Goal: Information Seeking & Learning: Learn about a topic

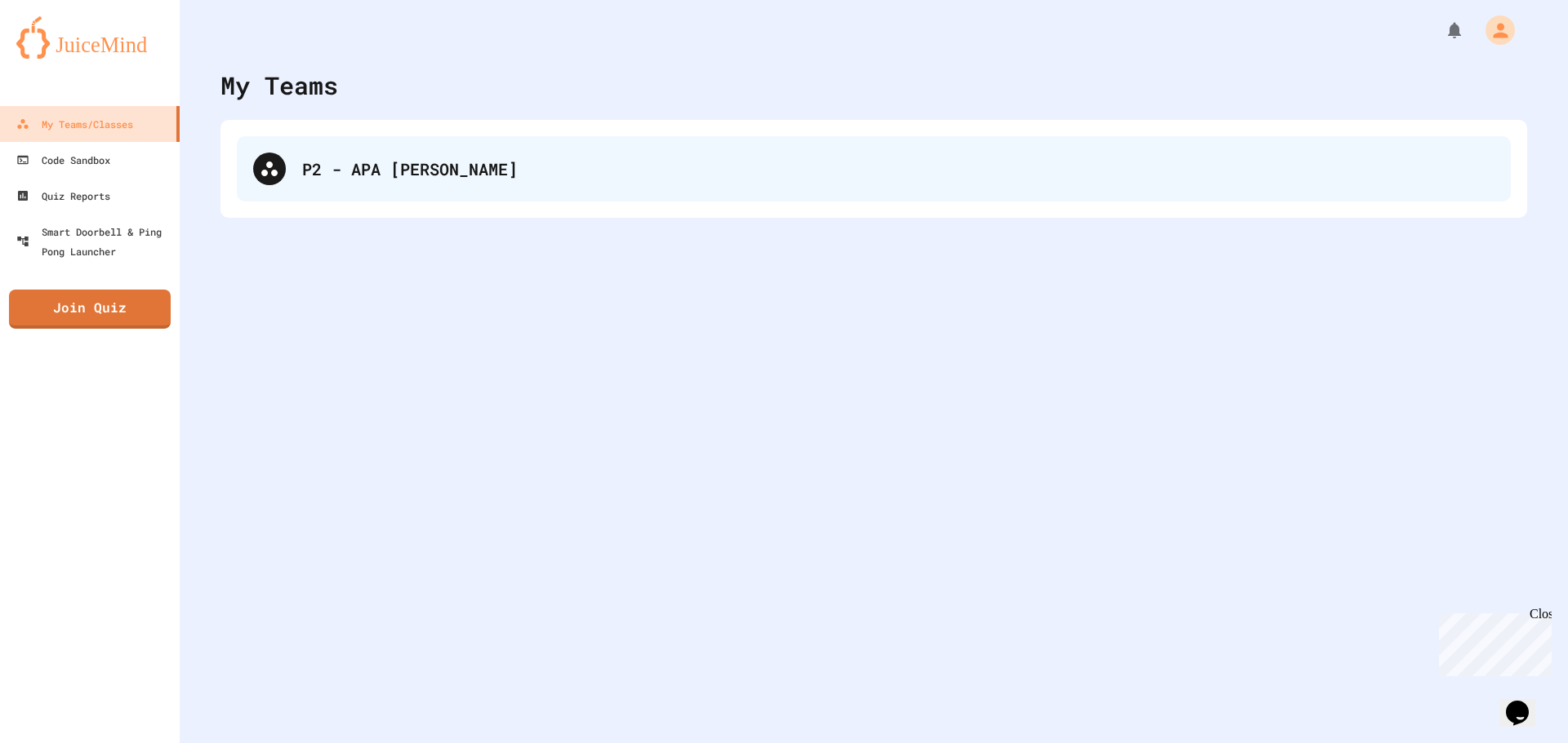
click at [365, 178] on div "P2 - APA [PERSON_NAME]" at bounding box center [898, 169] width 1192 height 25
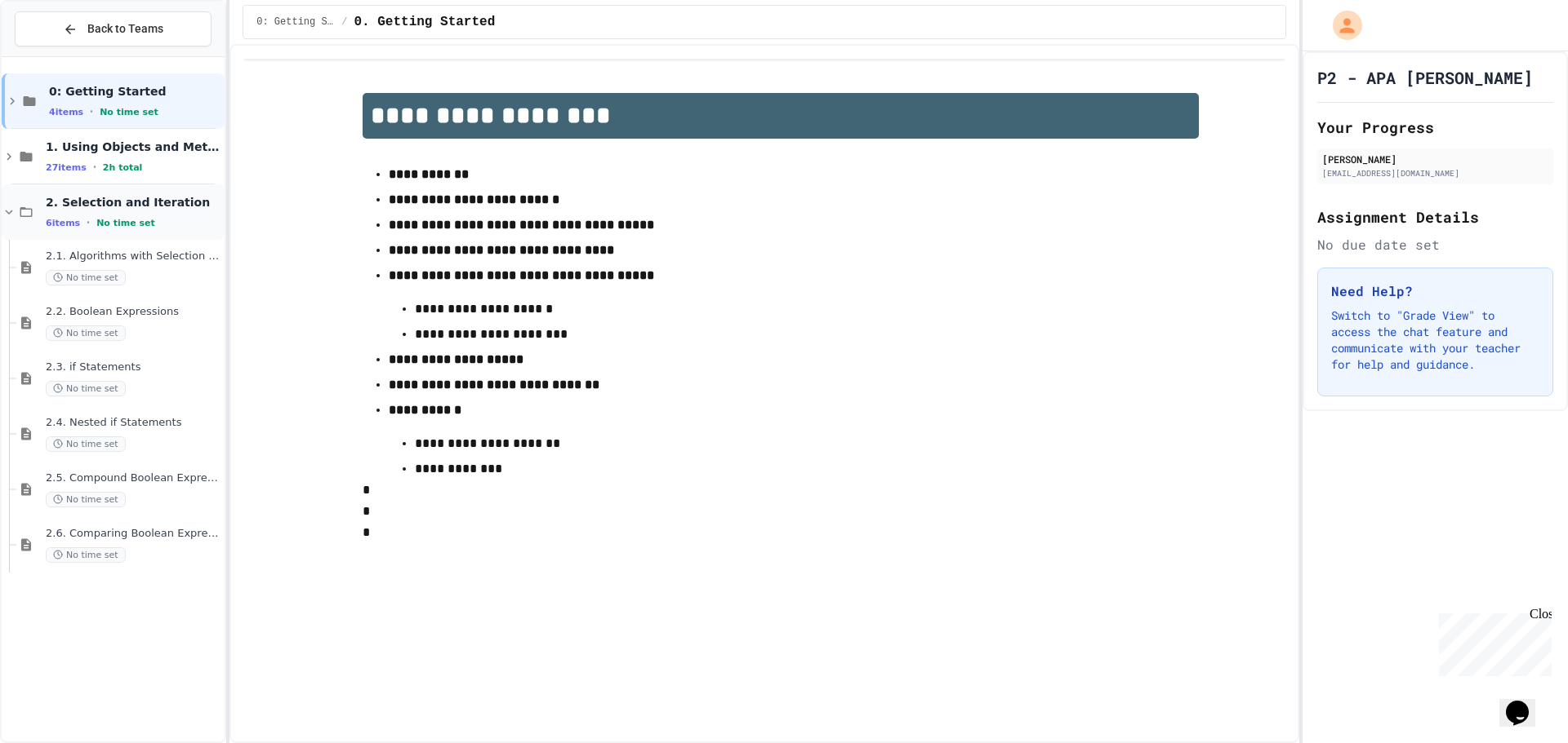
click at [129, 213] on div "2. Selection and Iteration 6 items • No time set" at bounding box center [133, 212] width 176 height 34
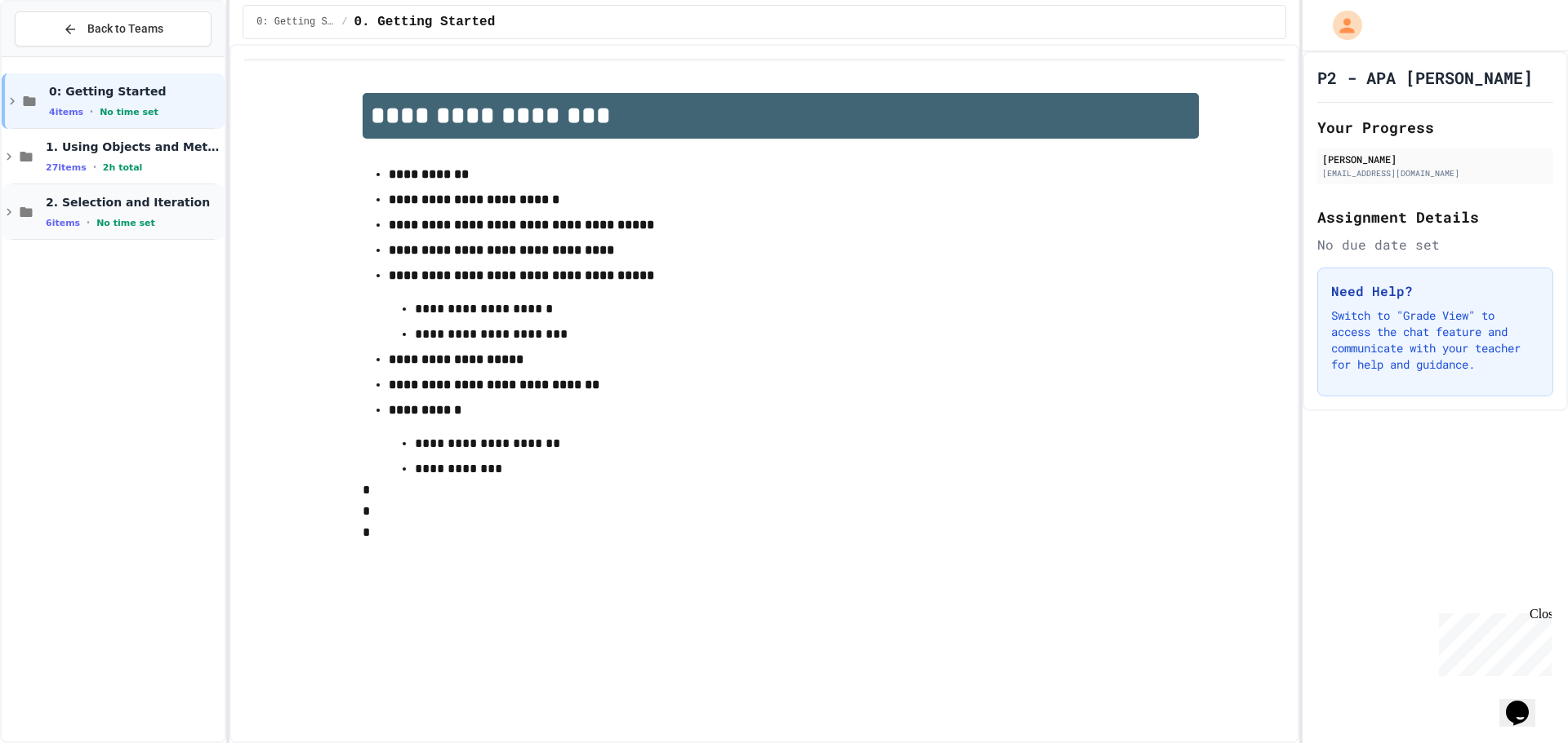
click at [128, 194] on div "2. Selection and Iteration 6 items • No time set" at bounding box center [113, 211] width 223 height 56
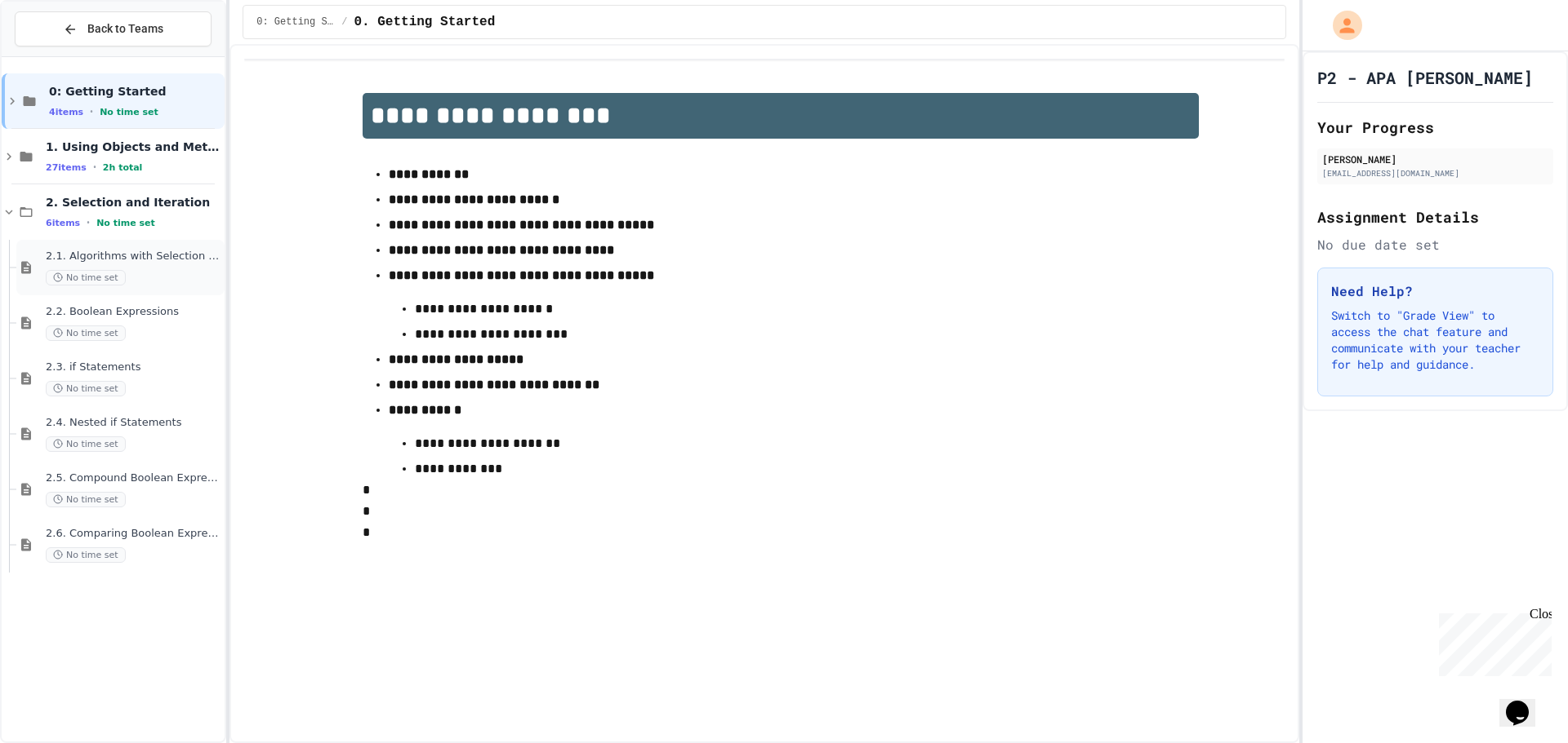
click at [129, 268] on div "2.1. Algorithms with Selection and Repetition No time set" at bounding box center [133, 267] width 176 height 36
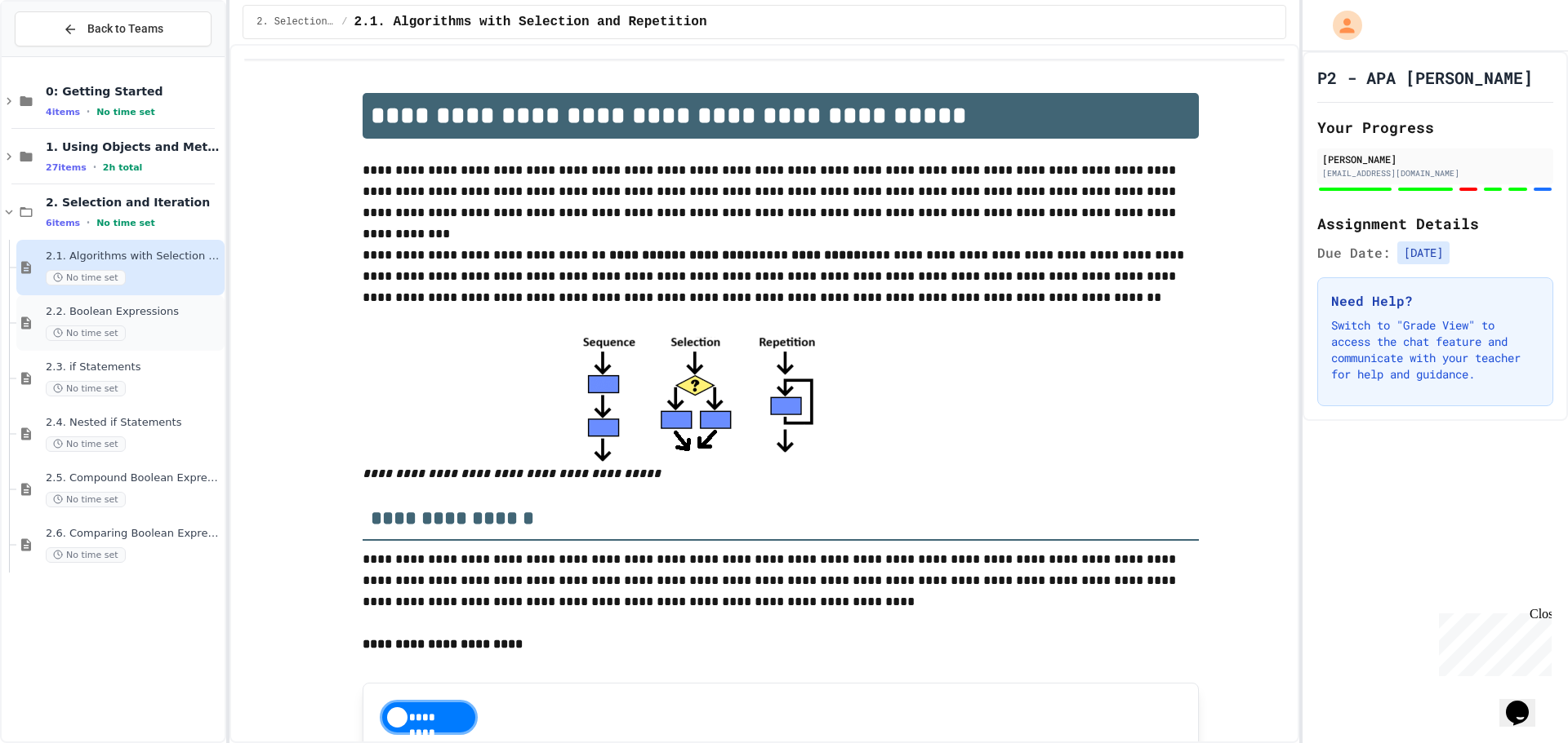
click at [131, 306] on span "2.2. Boolean Expressions" at bounding box center [133, 312] width 176 height 14
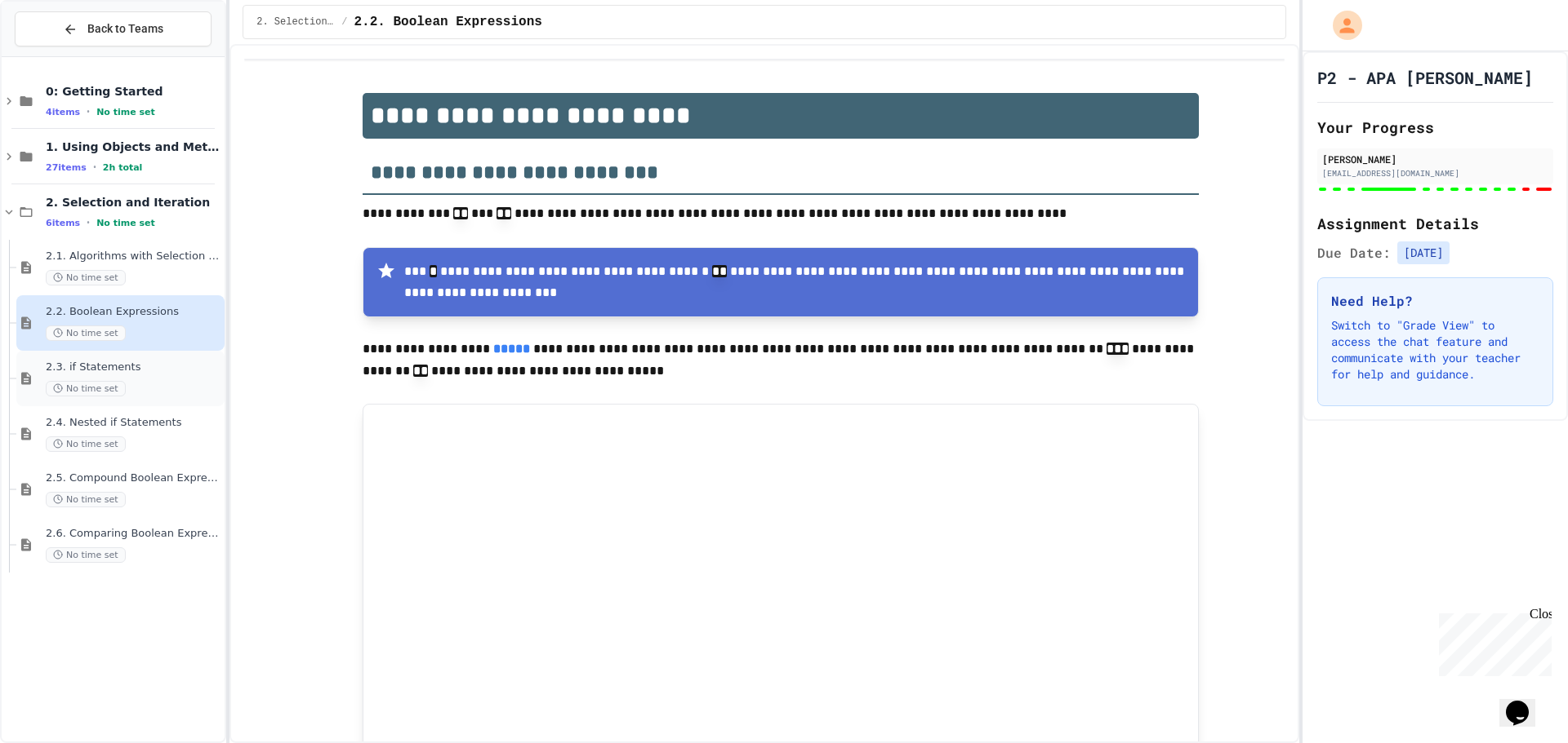
type input "*"
click at [135, 362] on span "2.3. if Statements" at bounding box center [133, 367] width 176 height 14
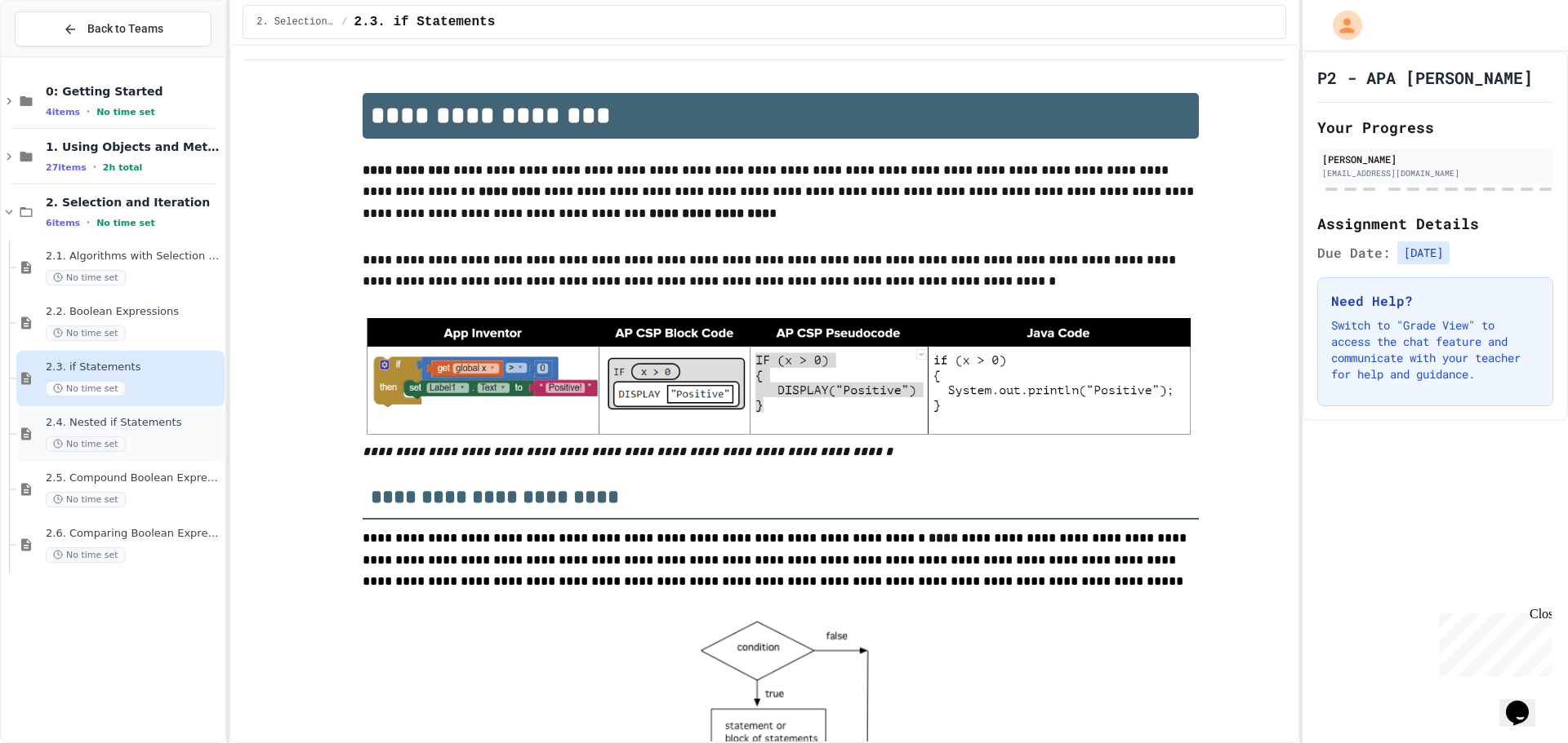
click at [197, 431] on div "2.4. Nested if Statements No time set" at bounding box center [133, 434] width 176 height 36
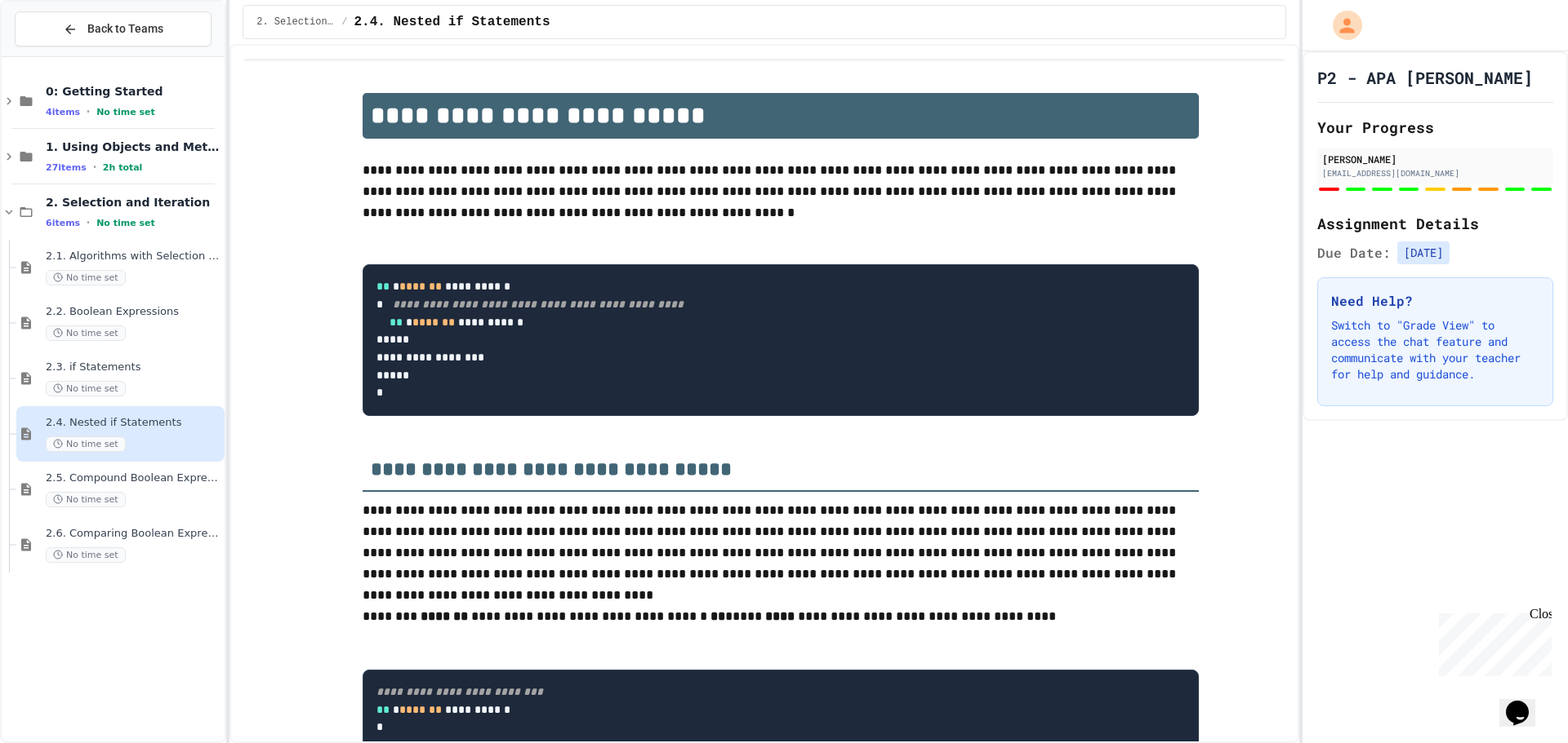
click at [204, 492] on div "No time set" at bounding box center [133, 499] width 176 height 15
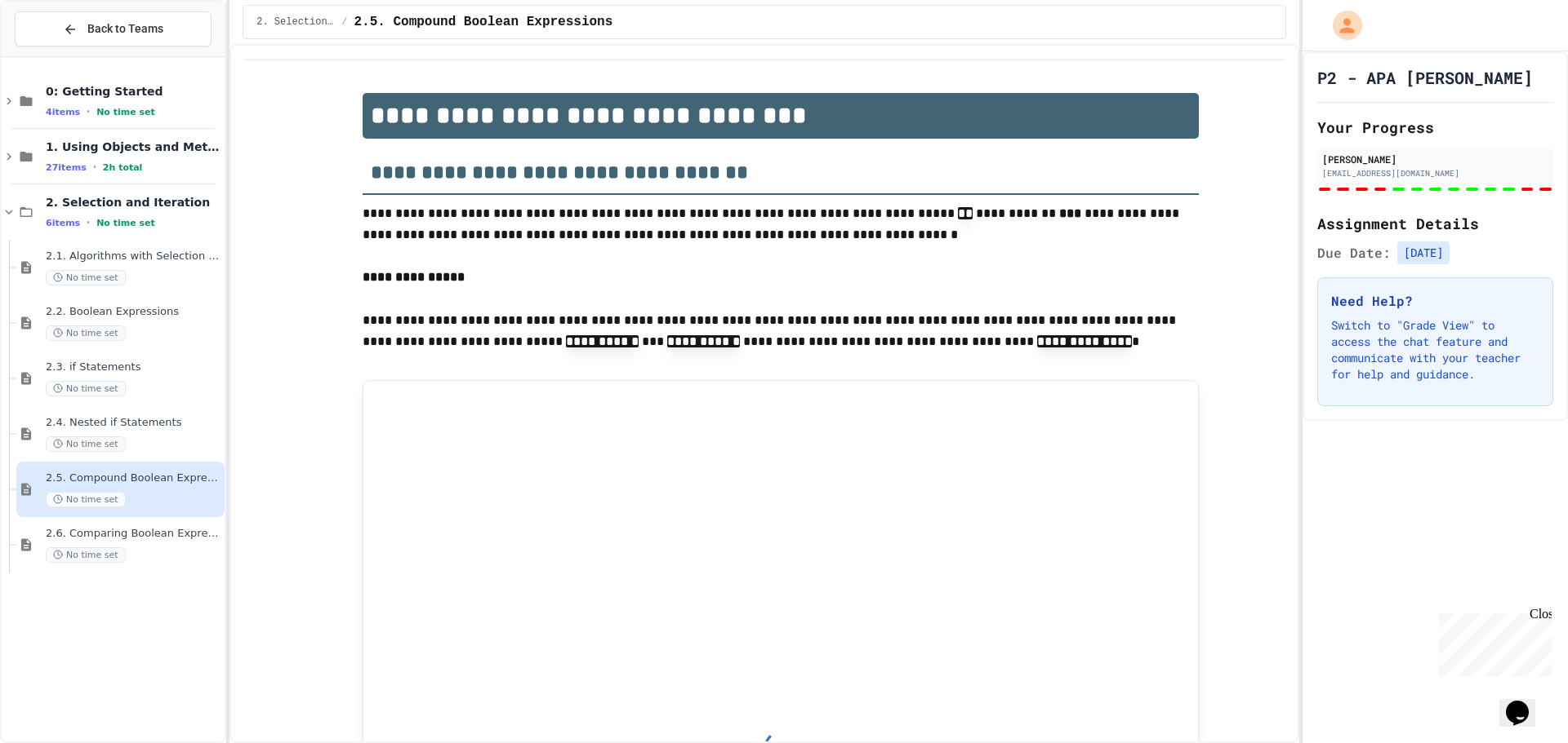
click at [180, 532] on span "2.6. Comparing Boolean Expressions ([PERSON_NAME] Laws)" at bounding box center [133, 533] width 176 height 14
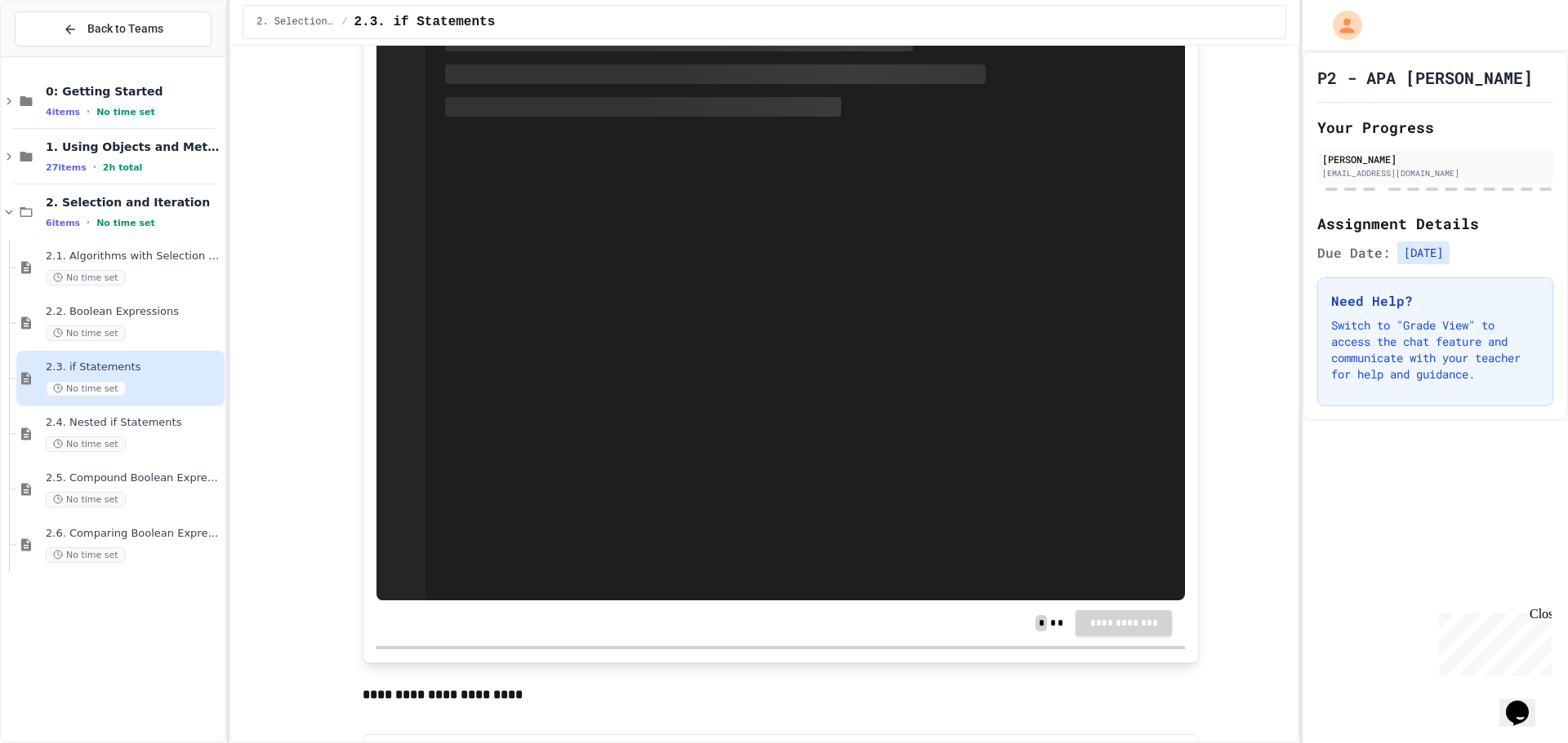
scroll to position [1306, 0]
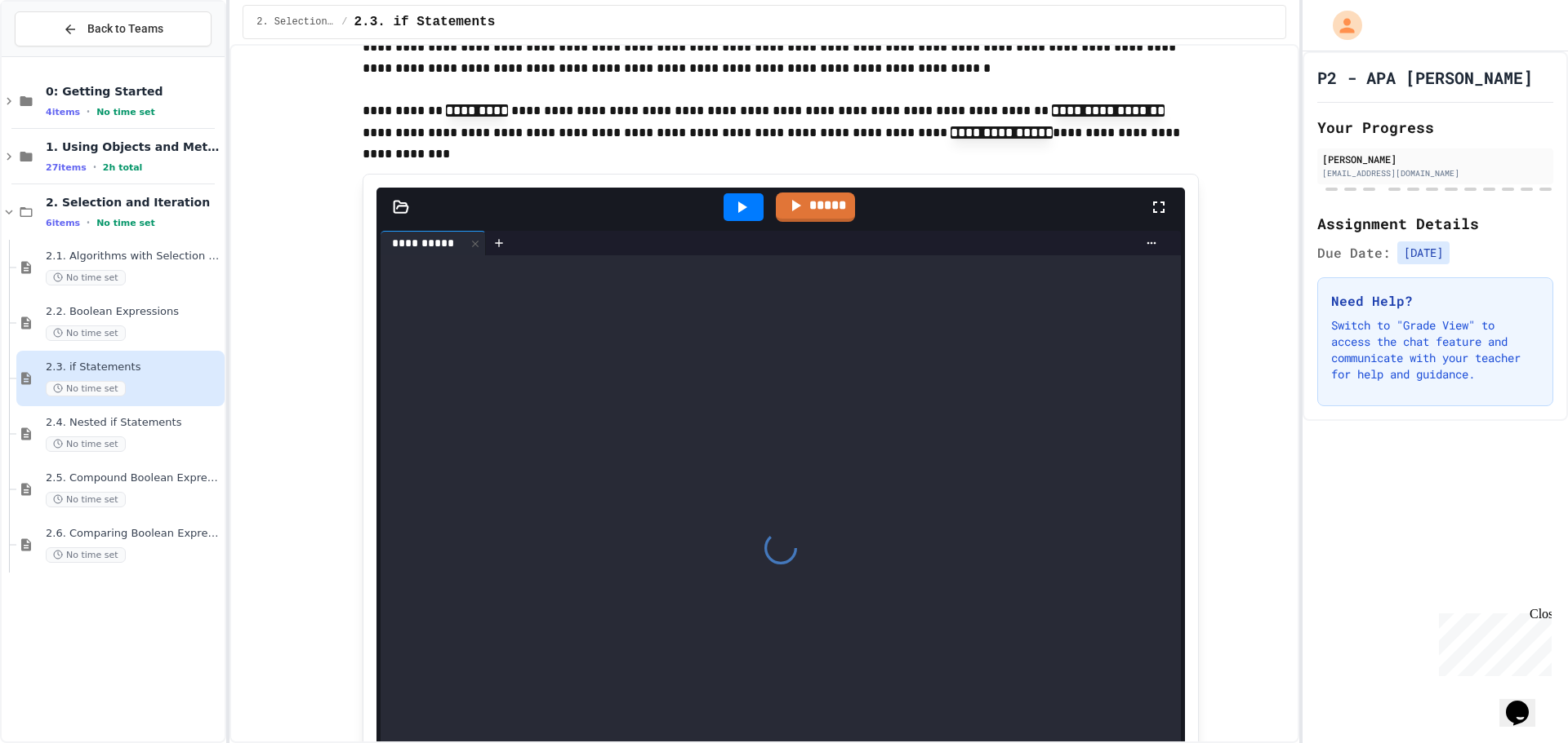
click at [741, 217] on icon at bounding box center [741, 207] width 20 height 20
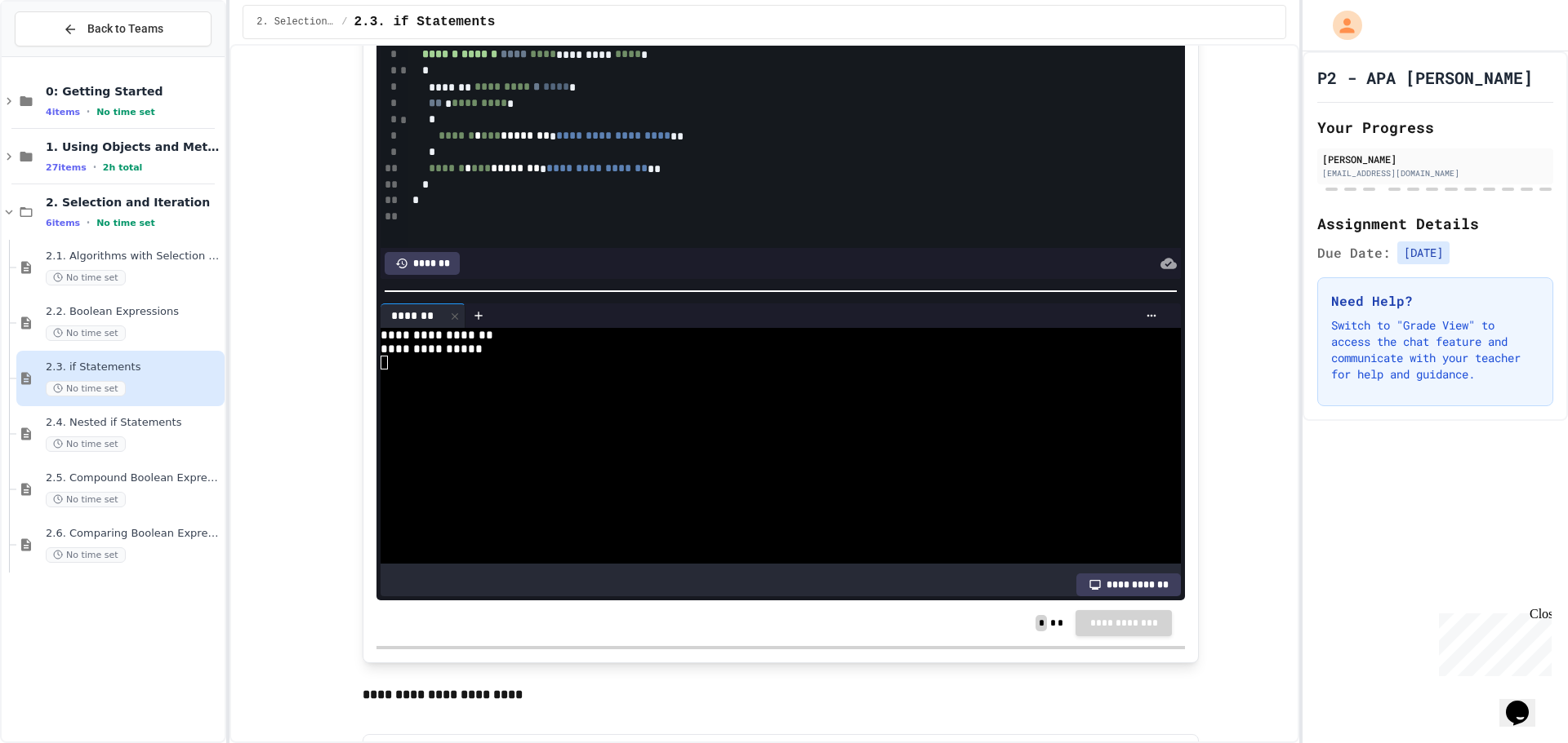
scroll to position [1796, 0]
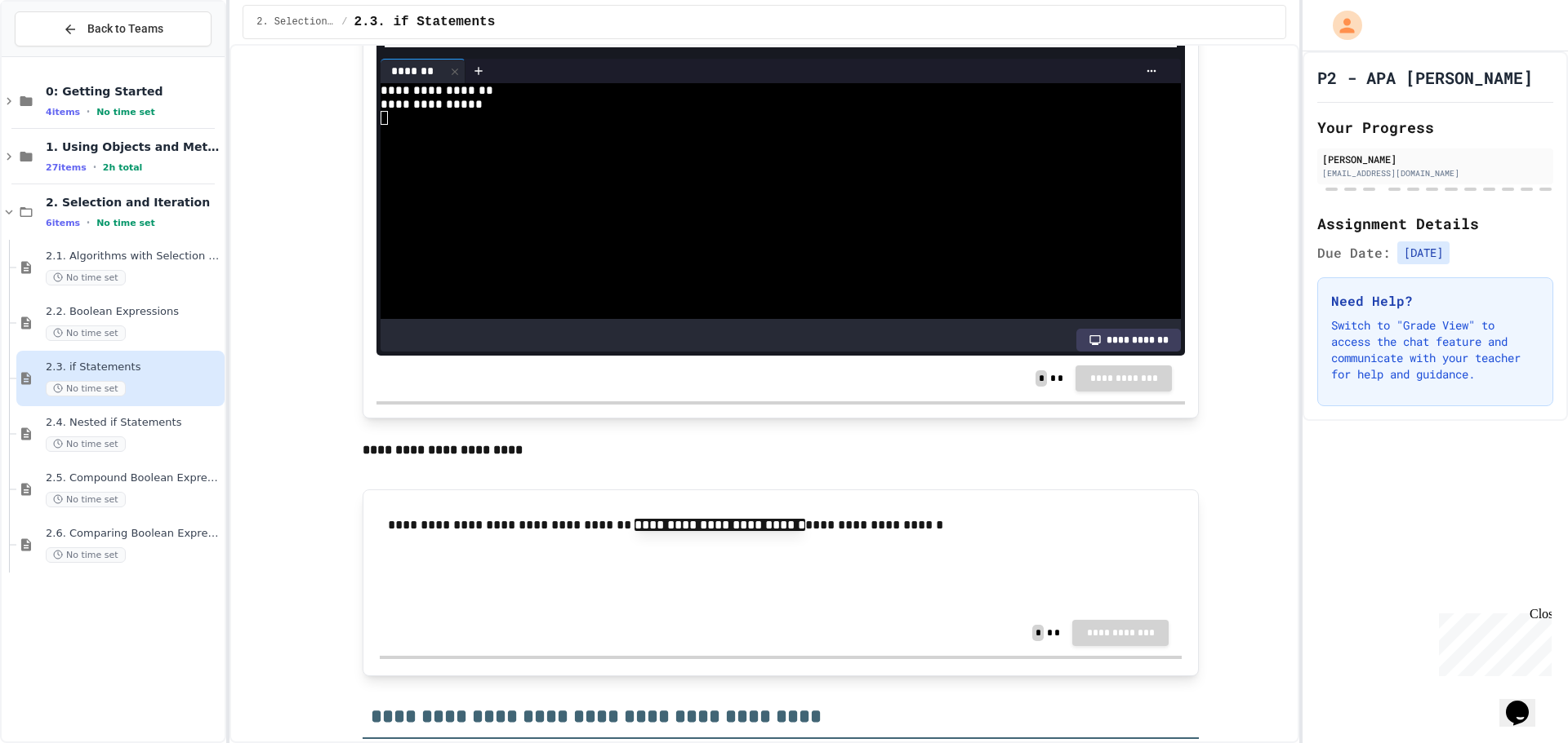
click at [803, 249] on div at bounding box center [766, 243] width 772 height 14
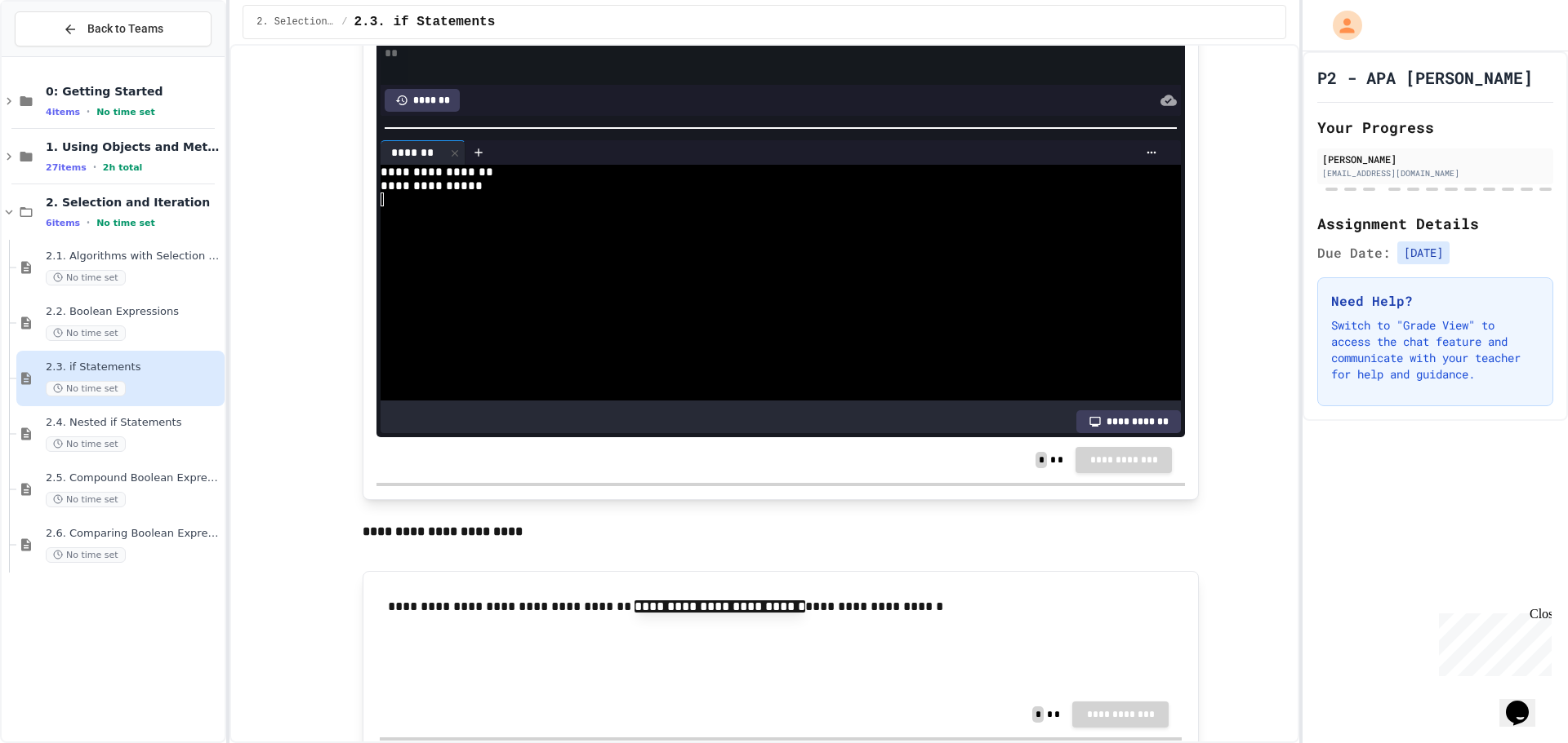
scroll to position [1469, 0]
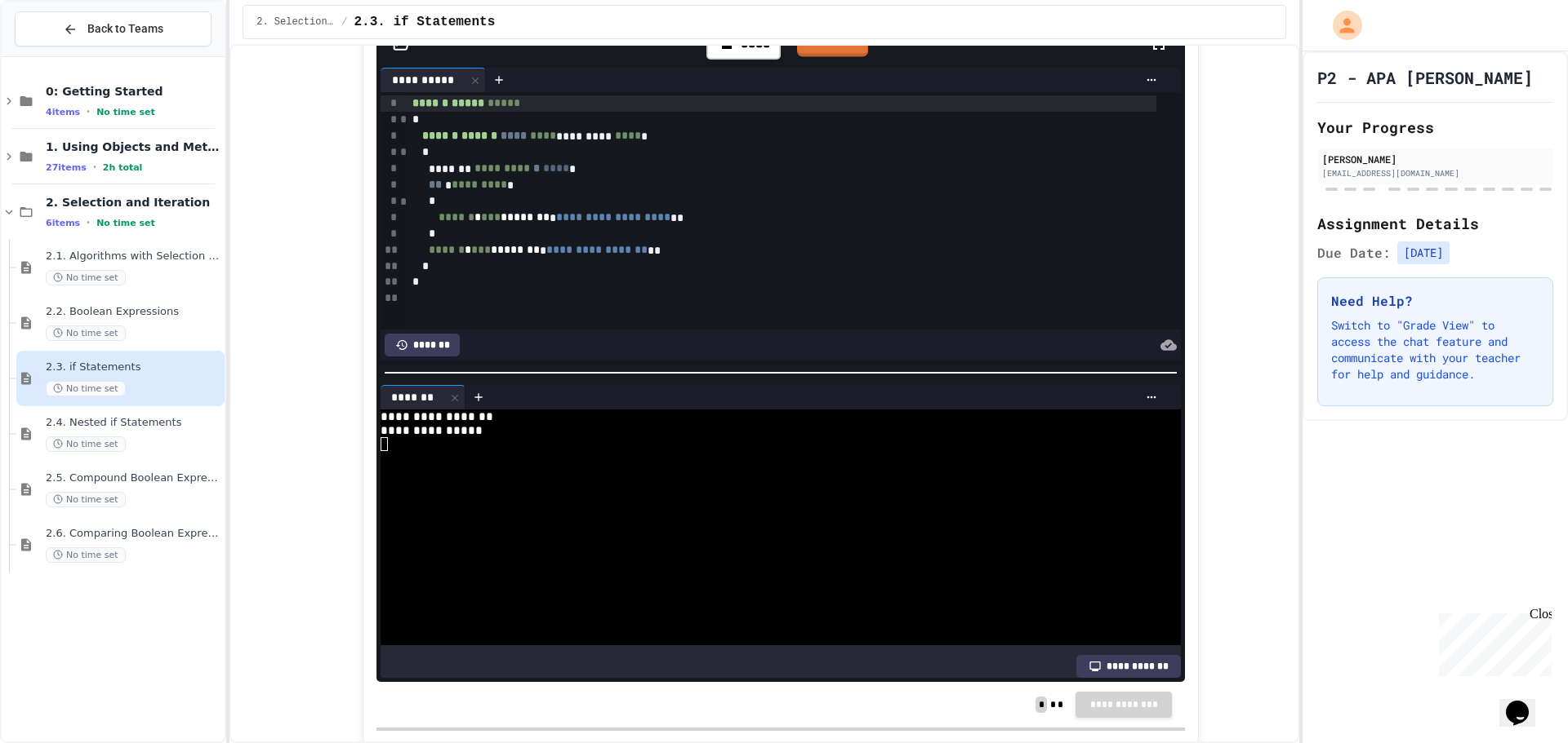
click at [847, 58] on link "*****" at bounding box center [833, 42] width 72 height 31
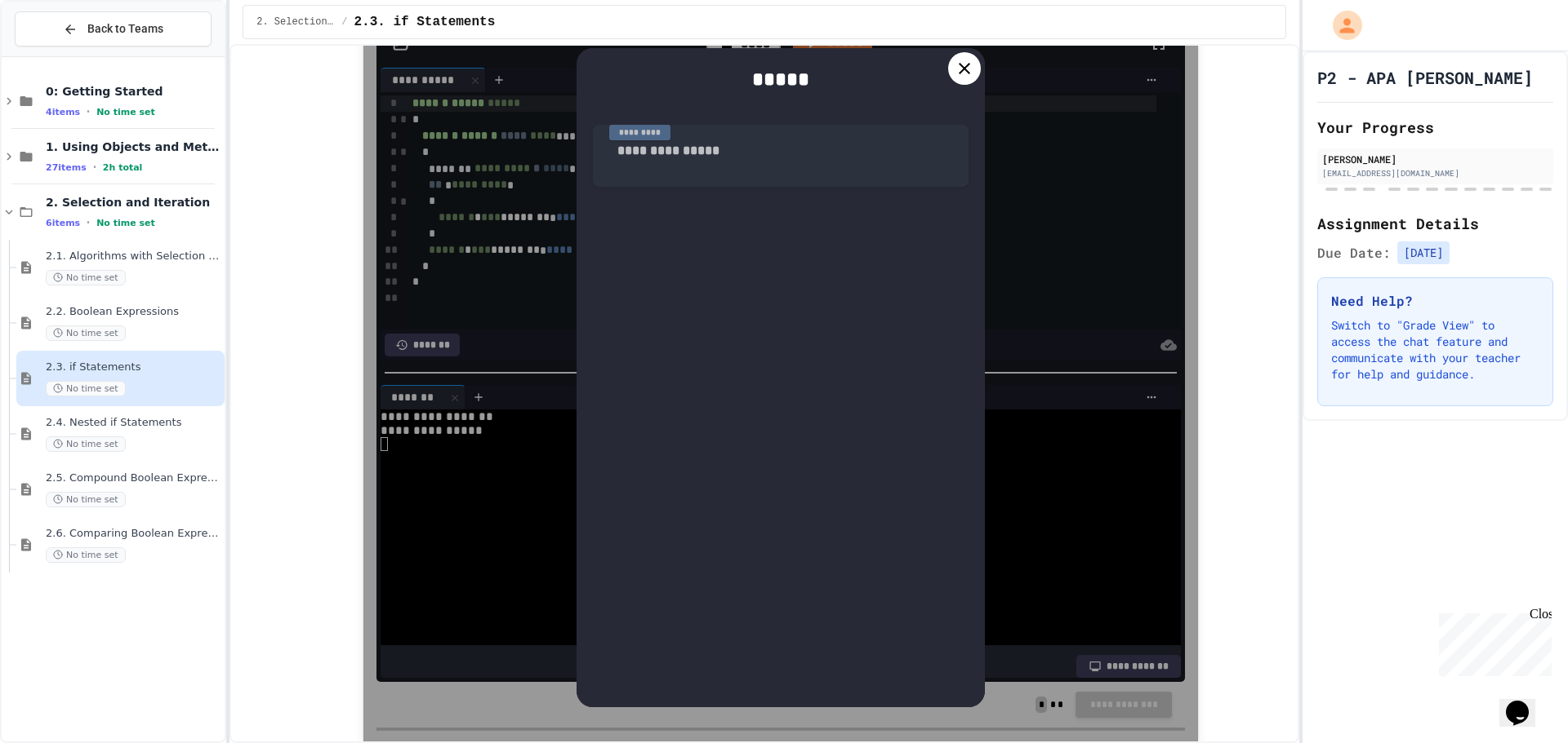
click at [948, 85] on div at bounding box center [964, 68] width 33 height 33
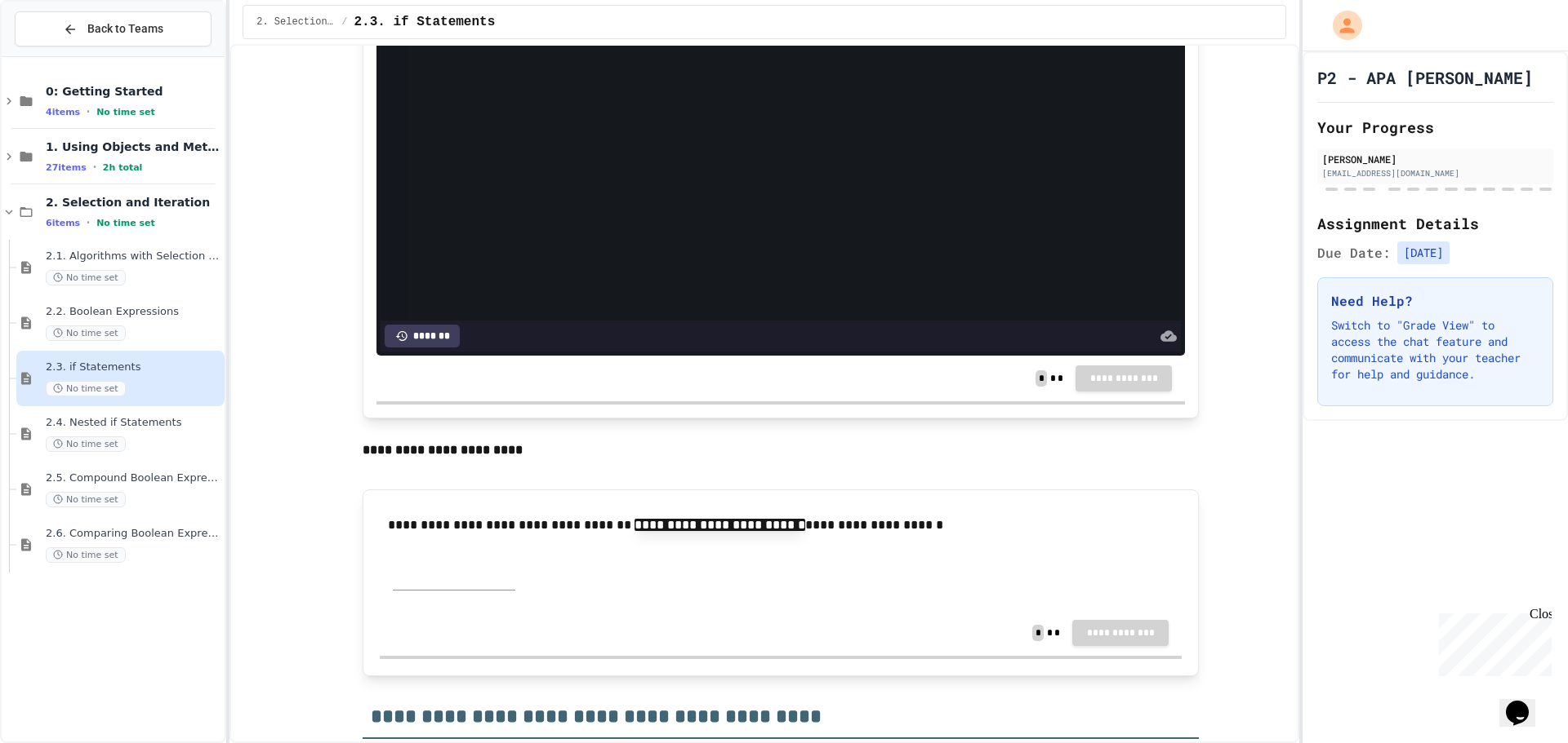
scroll to position [1550, 0]
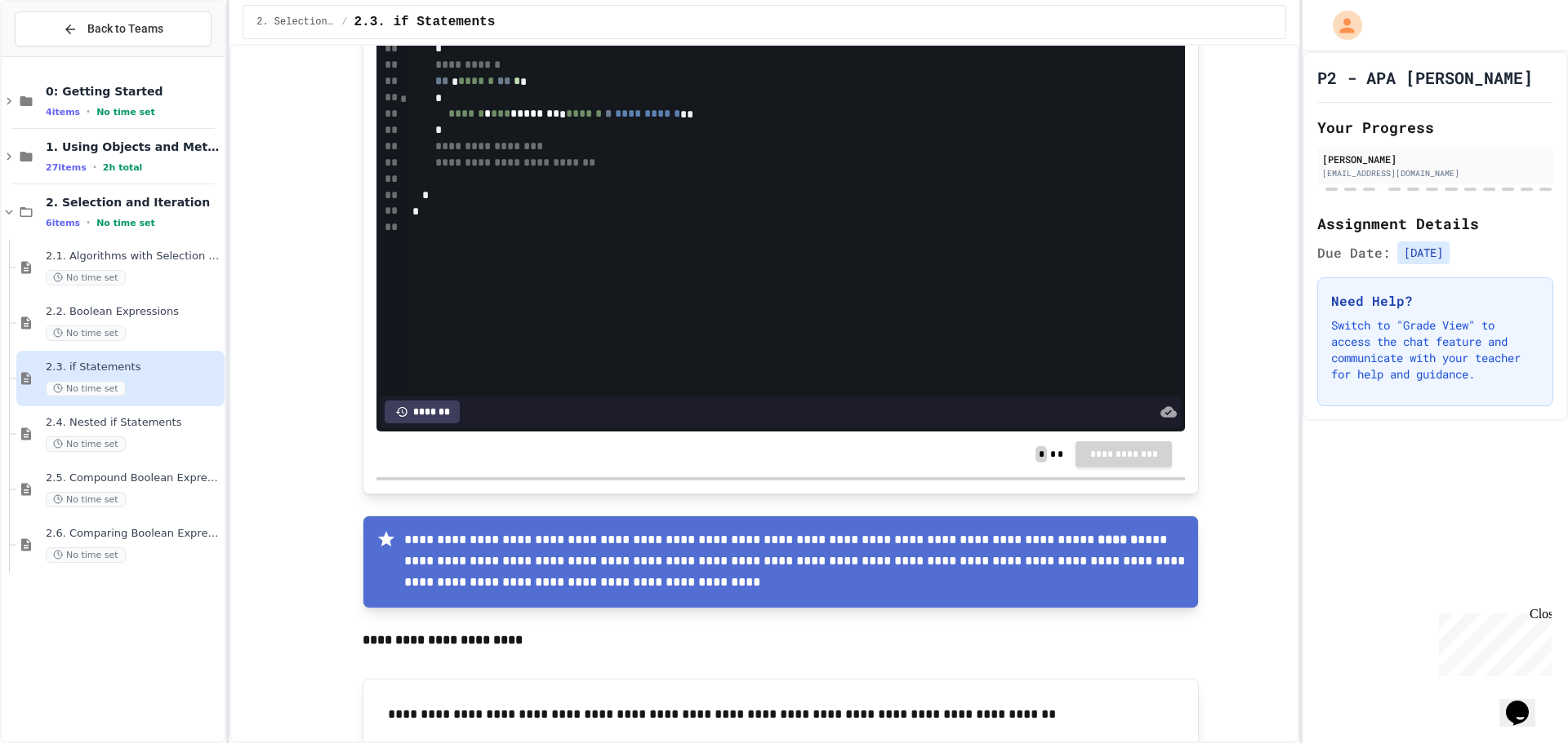
scroll to position [2856, 0]
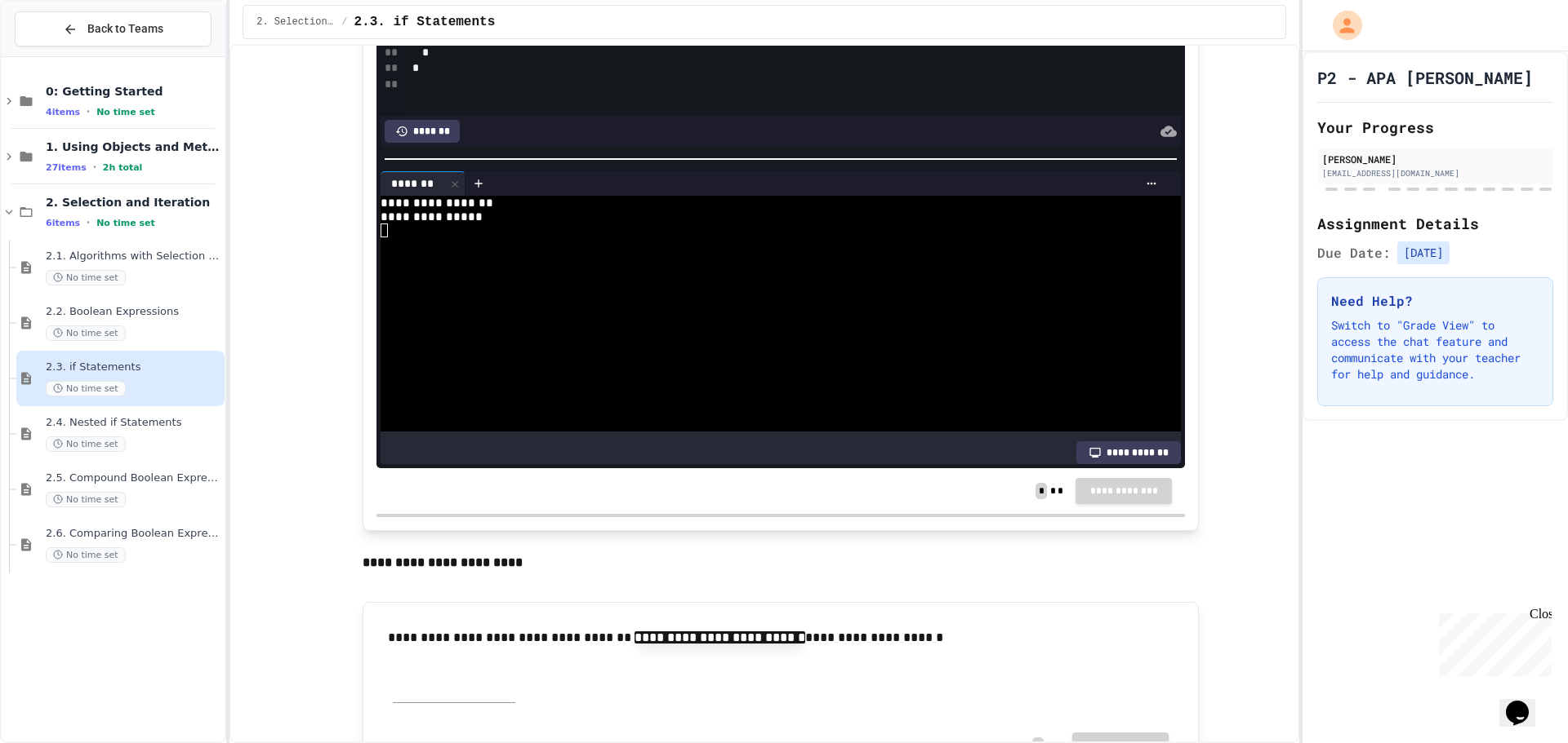
scroll to position [572, 0]
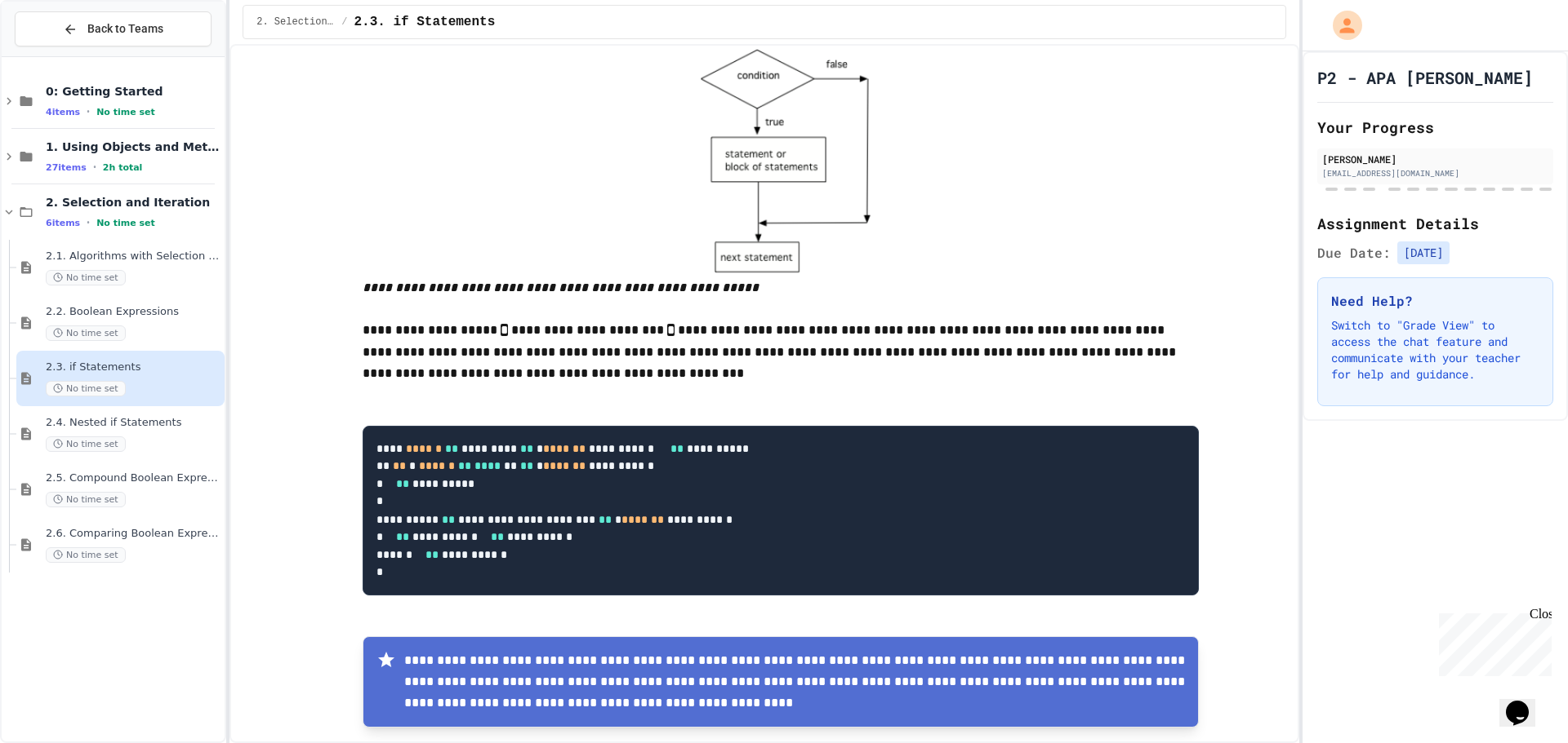
drag, startPoint x: 291, startPoint y: 402, endPoint x: 389, endPoint y: 154, distance: 266.7
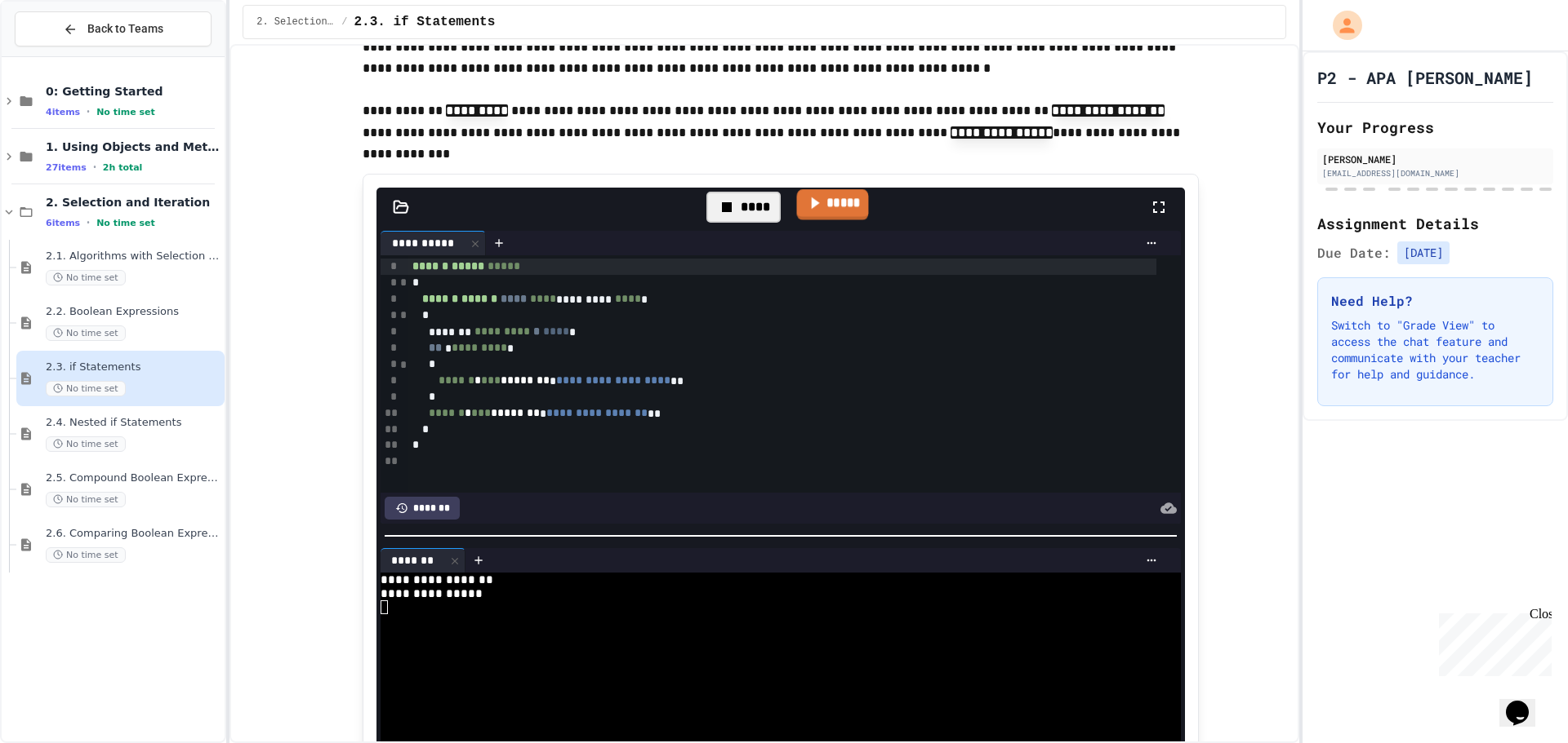
scroll to position [1632, 0]
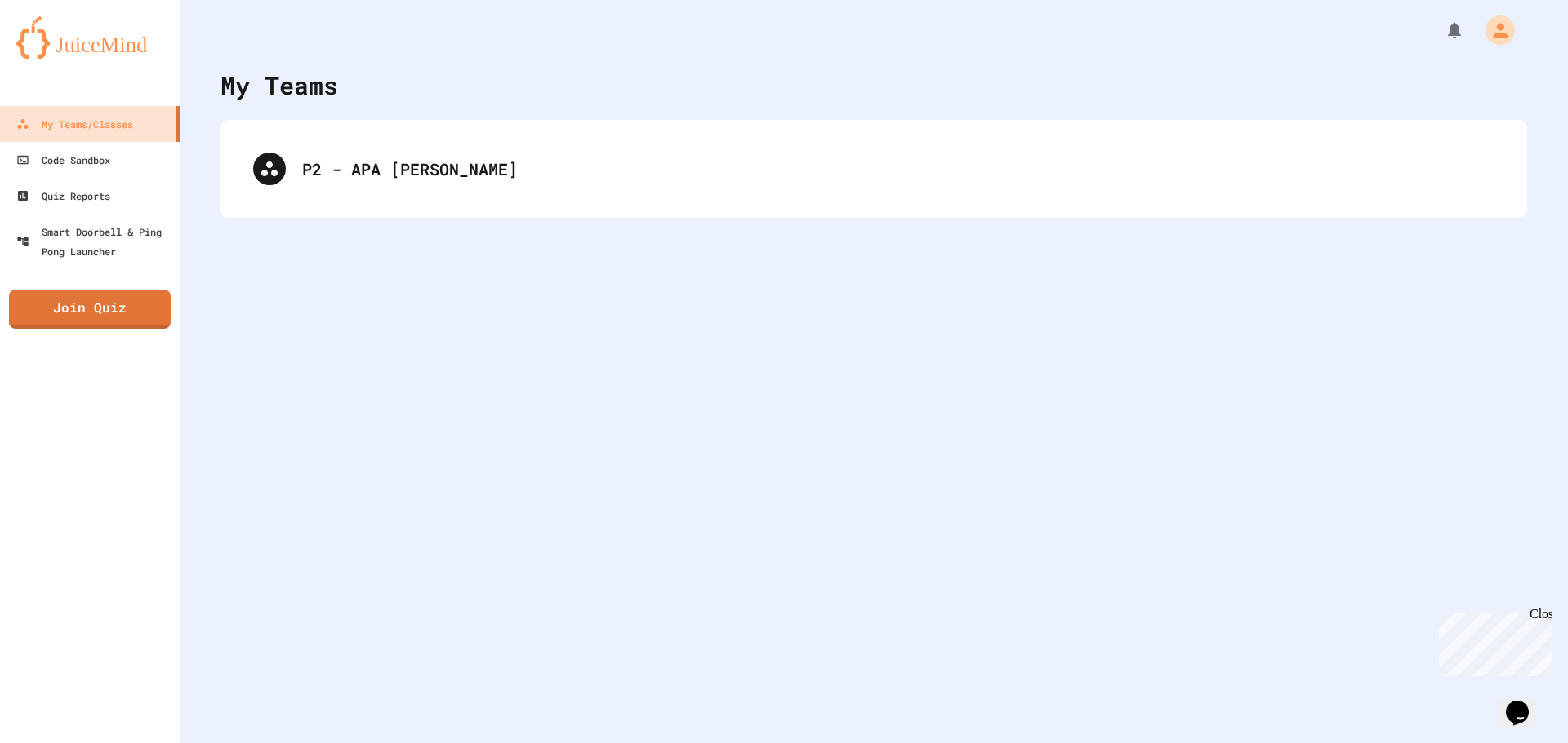
click at [377, 133] on div "P2 - APA [PERSON_NAME]" at bounding box center [873, 169] width 1306 height 98
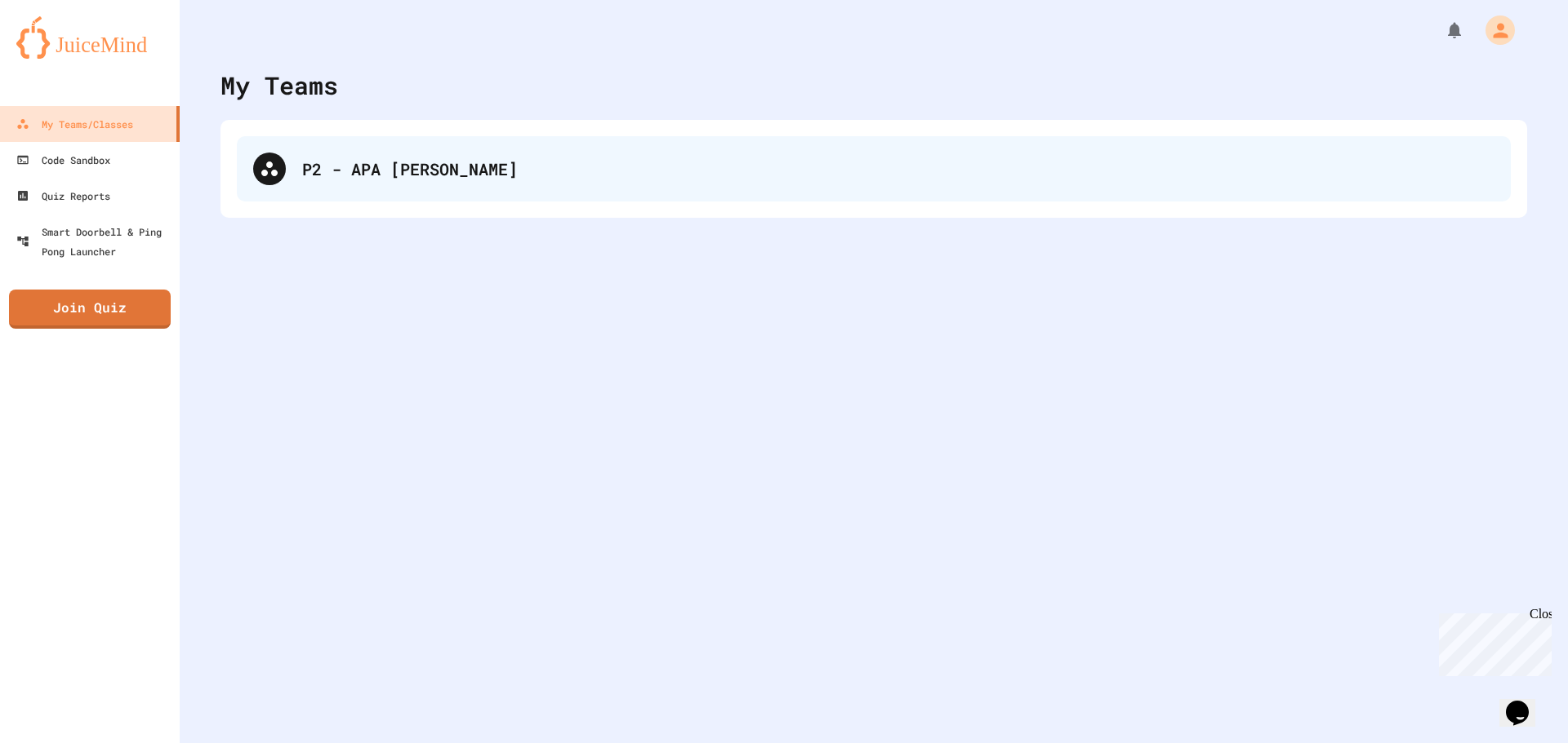
click at [371, 151] on div "P2 - APA [PERSON_NAME]" at bounding box center [874, 168] width 1273 height 65
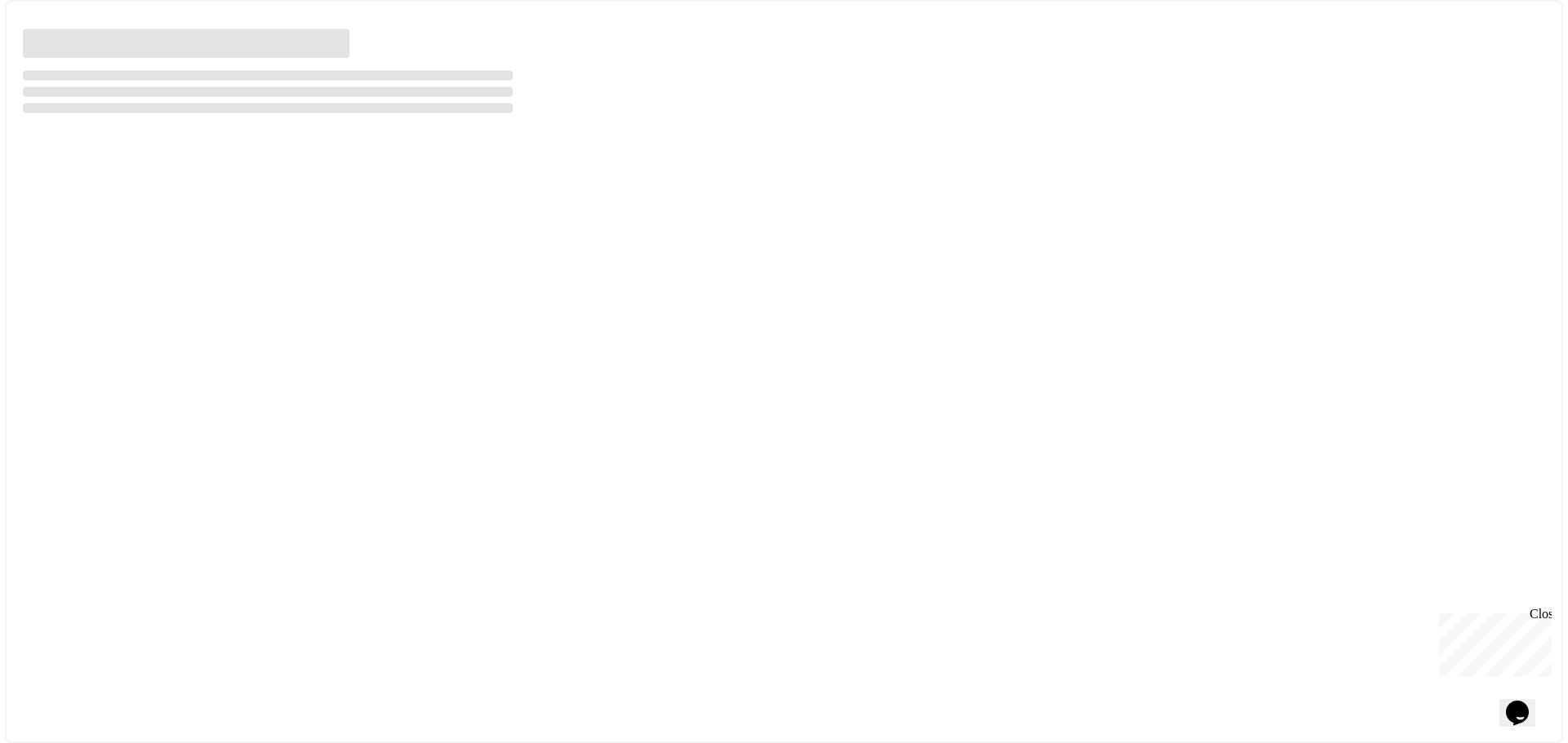
click at [365, 167] on div at bounding box center [783, 371] width 1558 height 743
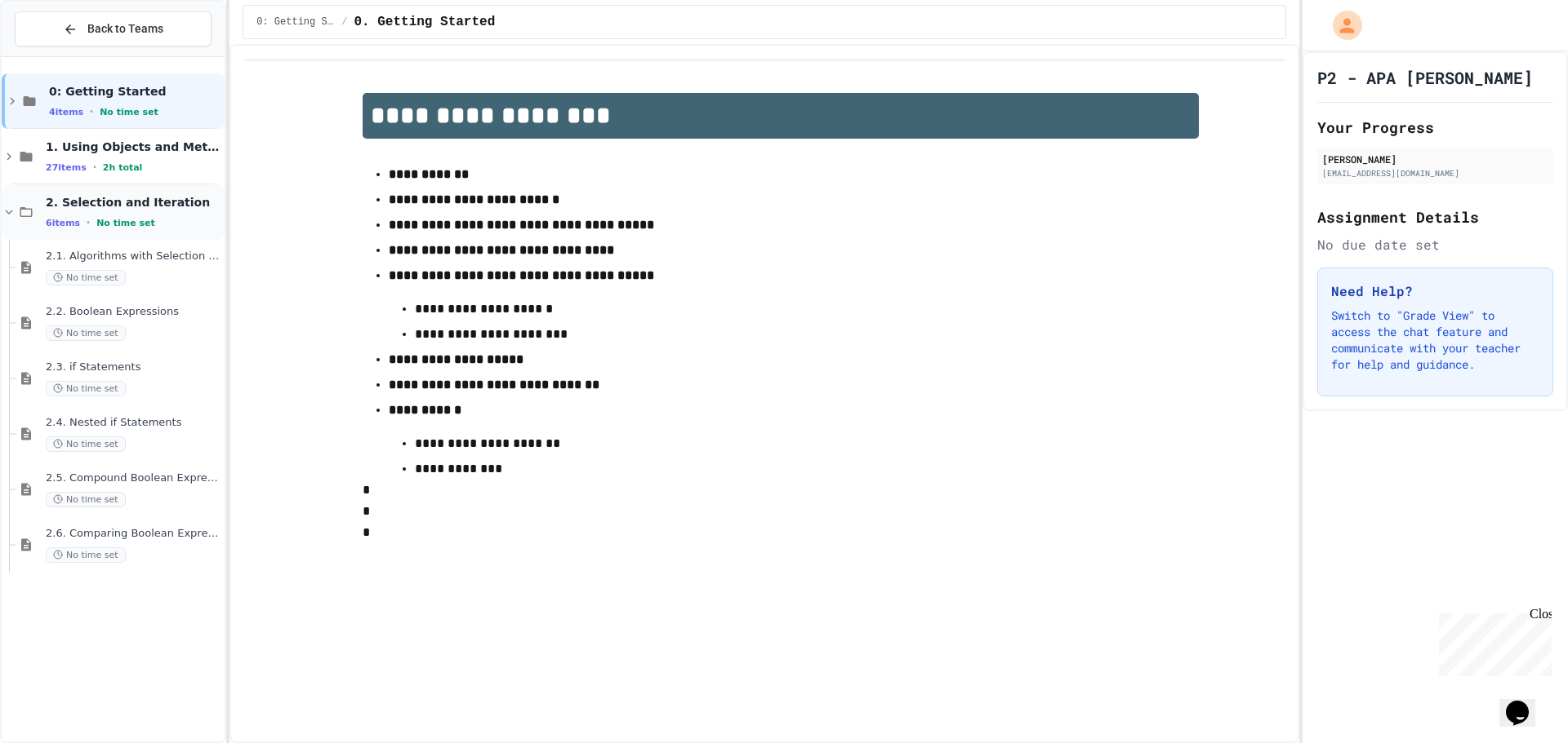
click at [152, 206] on span "2. Selection and Iteration" at bounding box center [133, 203] width 176 height 15
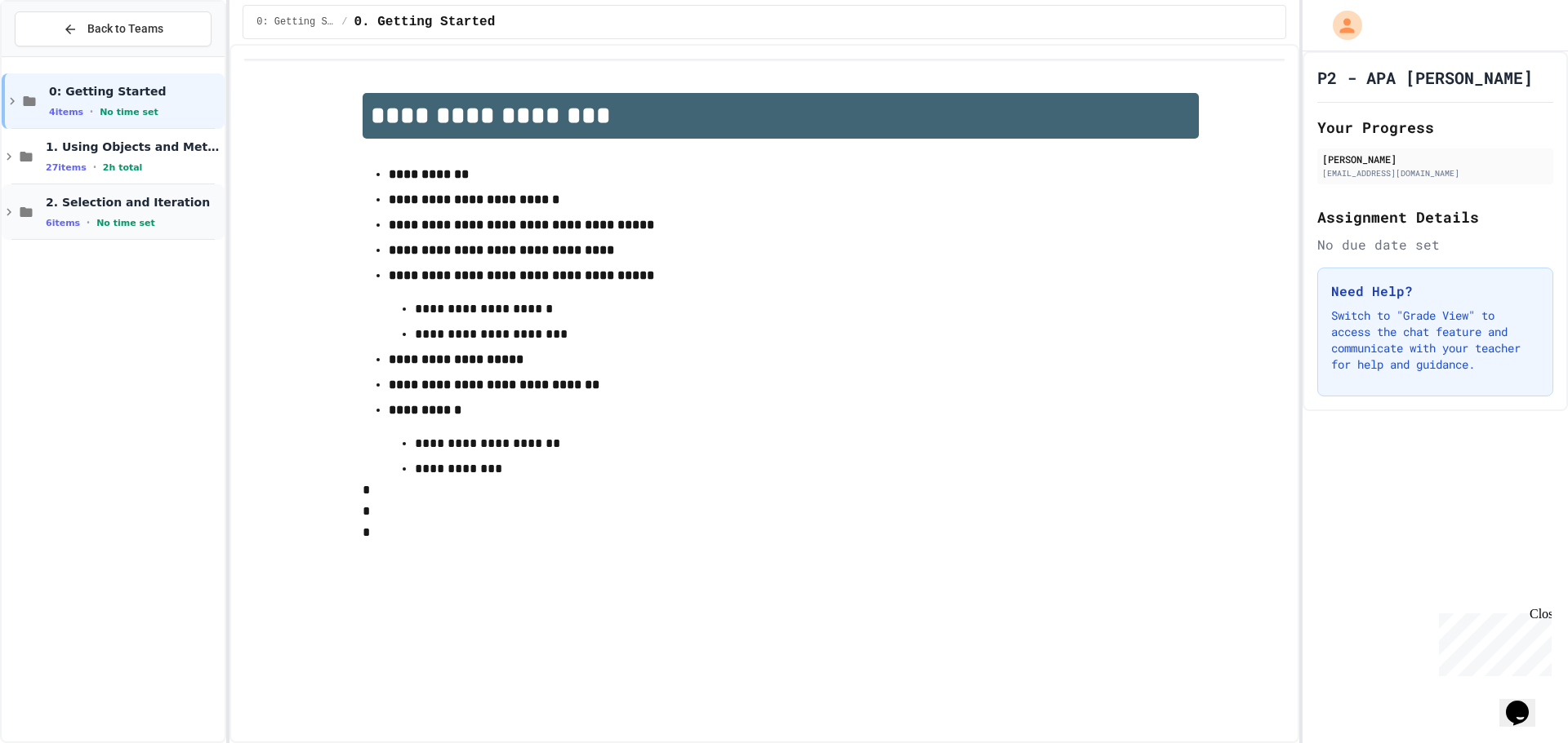
click at [179, 213] on div "2. Selection and Iteration 6 items • No time set" at bounding box center [133, 212] width 176 height 34
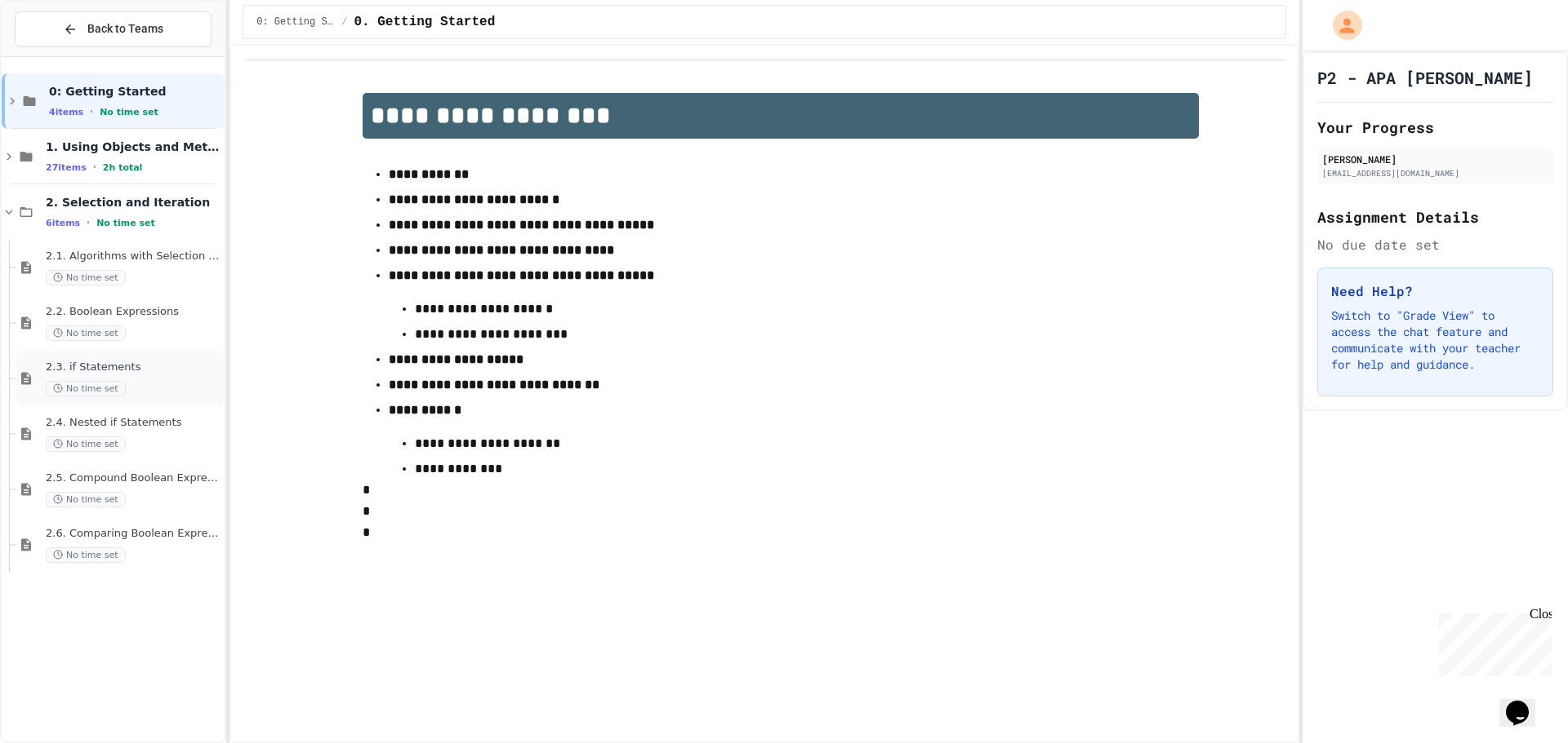
click at [114, 390] on span "No time set" at bounding box center [85, 389] width 80 height 15
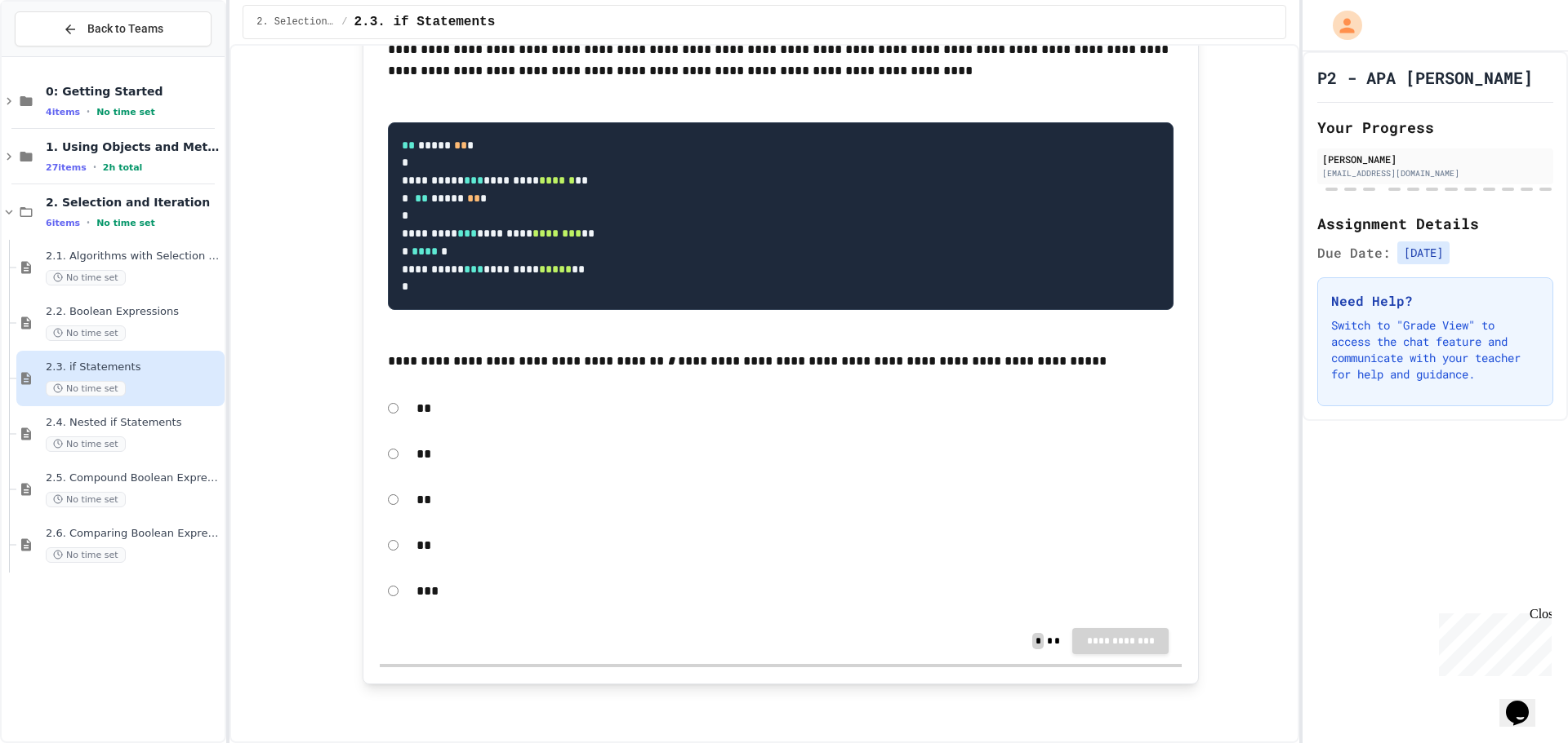
drag, startPoint x: 1064, startPoint y: 274, endPoint x: 924, endPoint y: 614, distance: 367.7
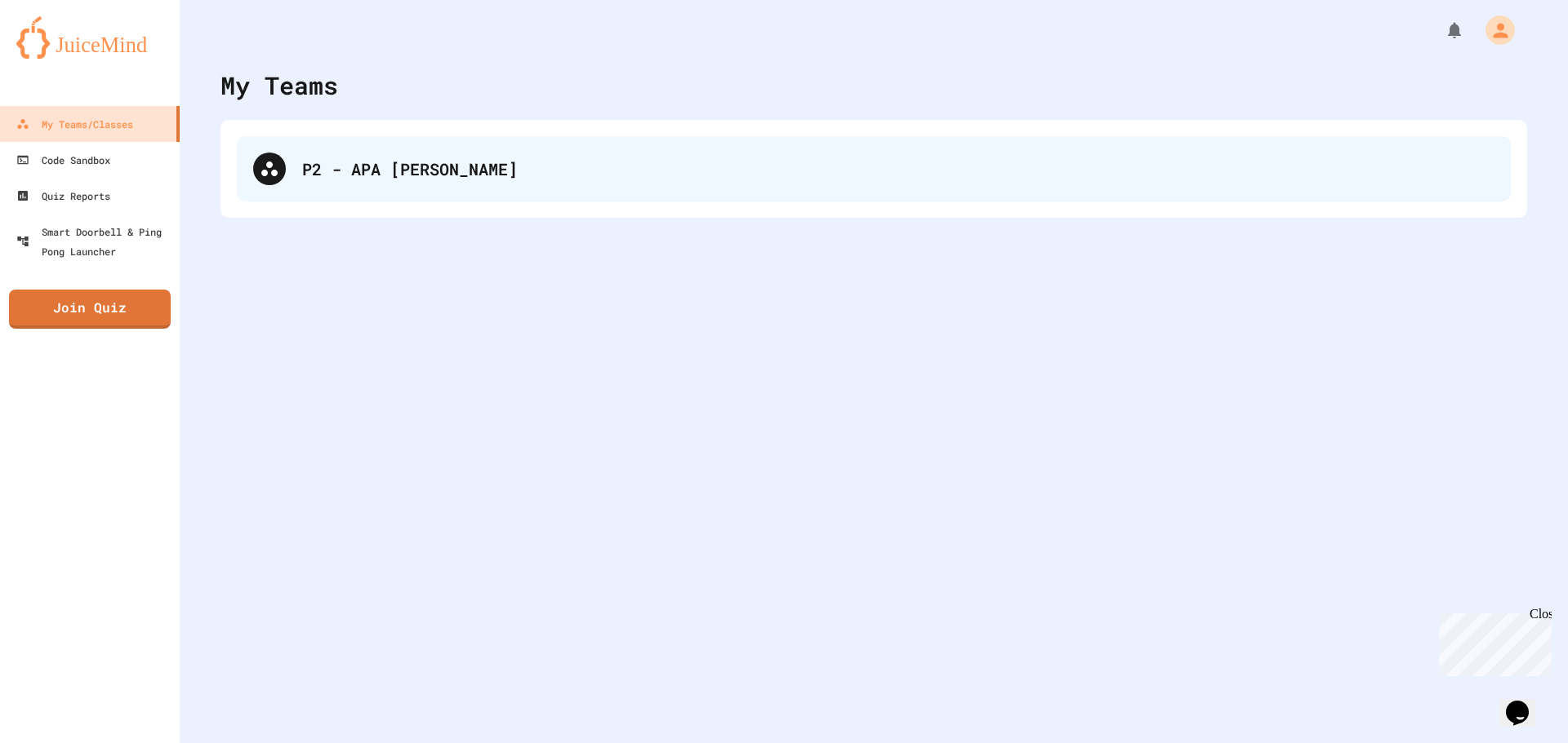
click at [406, 180] on div "P2 - APA [PERSON_NAME]" at bounding box center [898, 169] width 1192 height 25
